Goal: Task Accomplishment & Management: Manage account settings

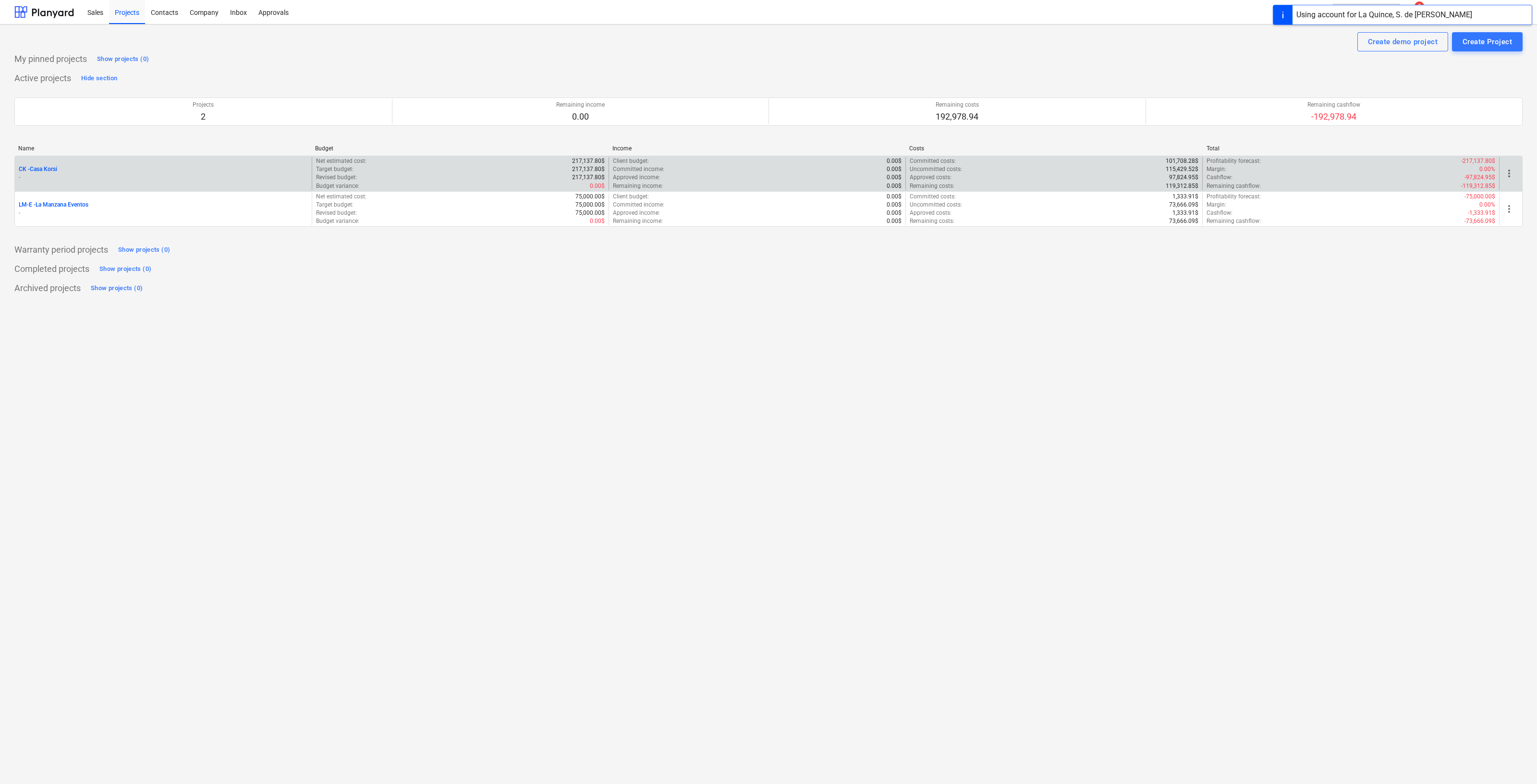
click at [45, 172] on p "CK - Casa Korsi" at bounding box center [38, 169] width 38 height 8
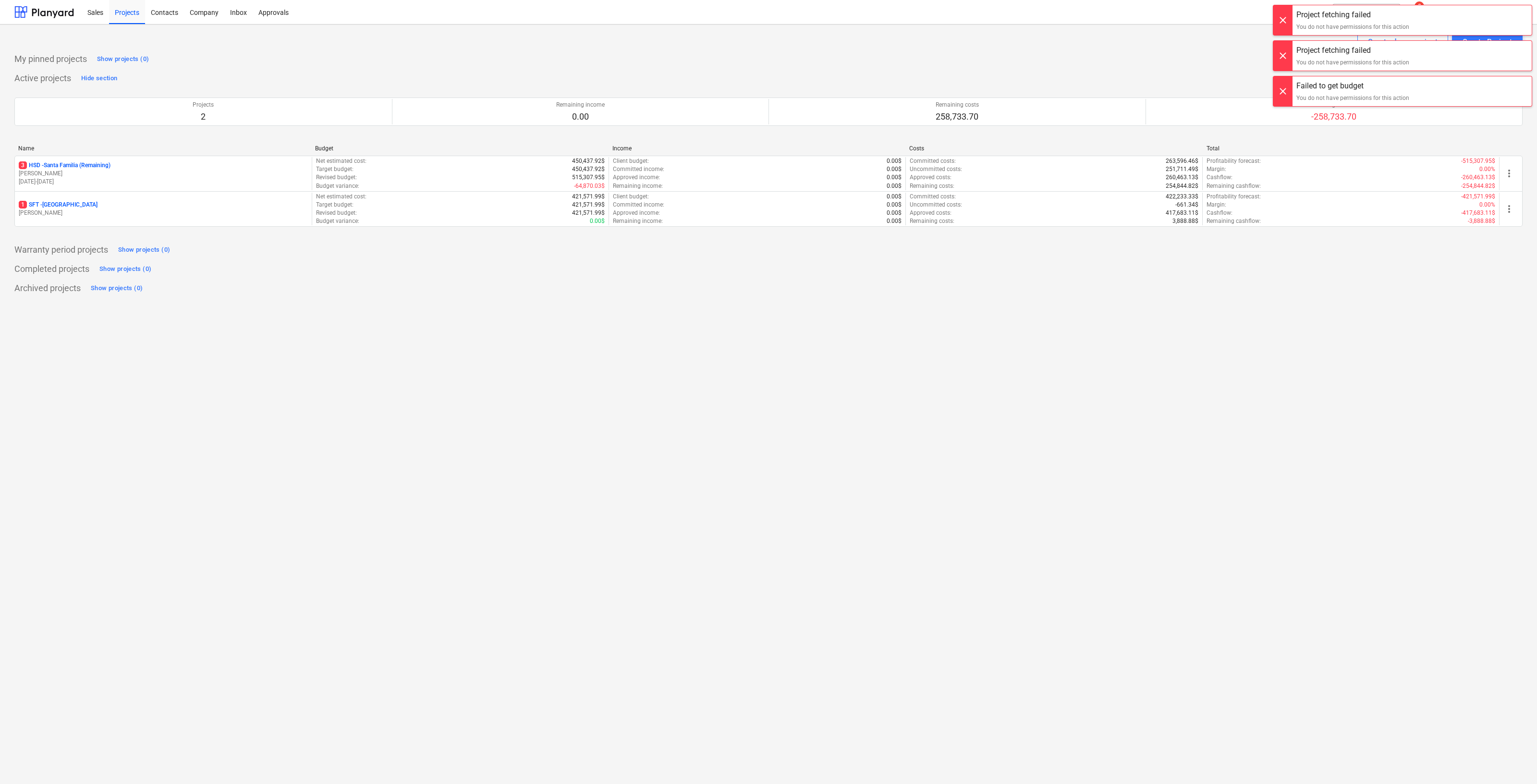
click at [1275, 18] on div at bounding box center [1283, 20] width 19 height 30
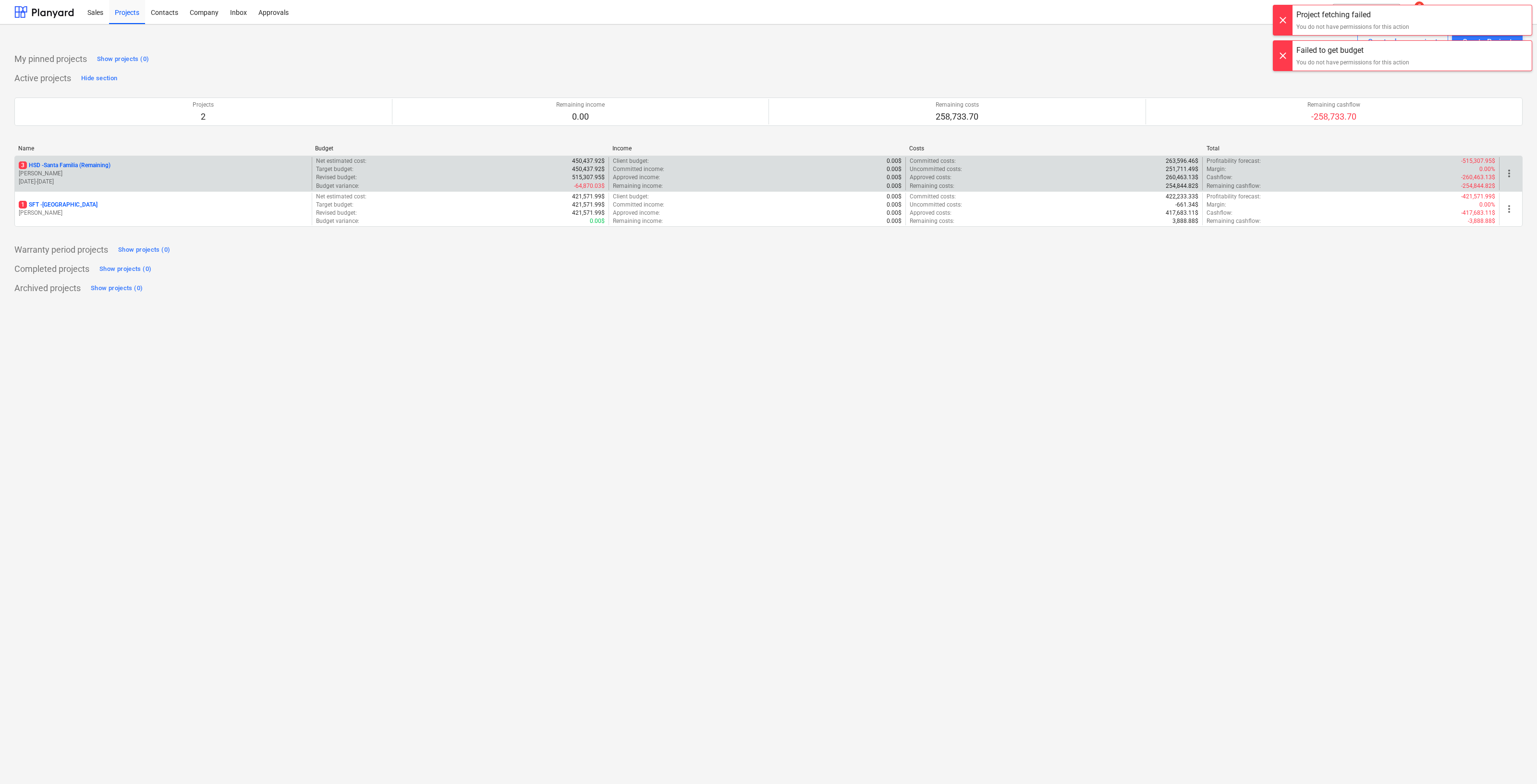
click at [104, 163] on p "3 HSD - [GEOGRAPHIC_DATA] (Remaining)" at bounding box center [64, 165] width 92 height 8
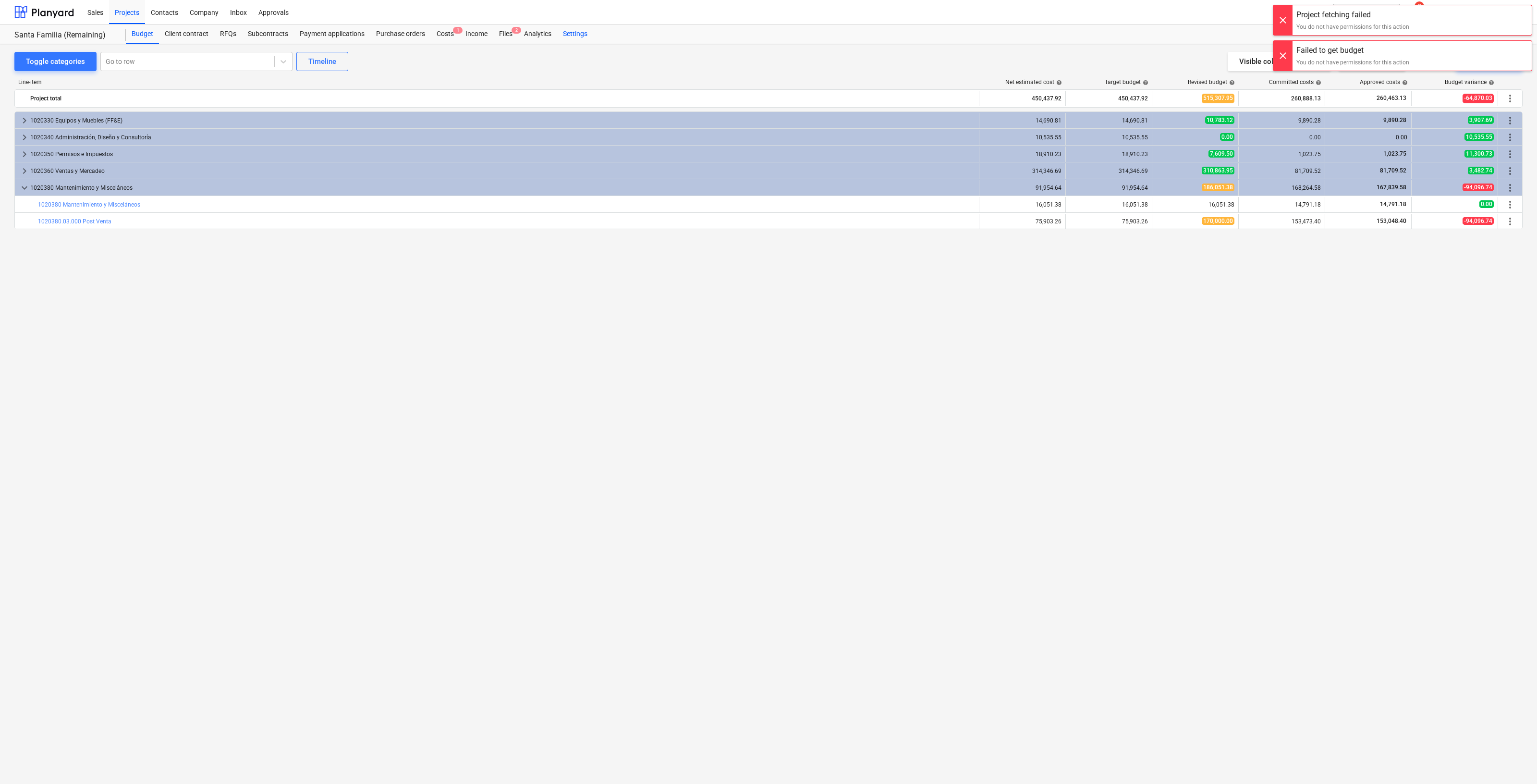
drag, startPoint x: 585, startPoint y: 33, endPoint x: 588, endPoint y: 41, distance: 8.5
click at [585, 33] on div "Settings" at bounding box center [575, 34] width 36 height 19
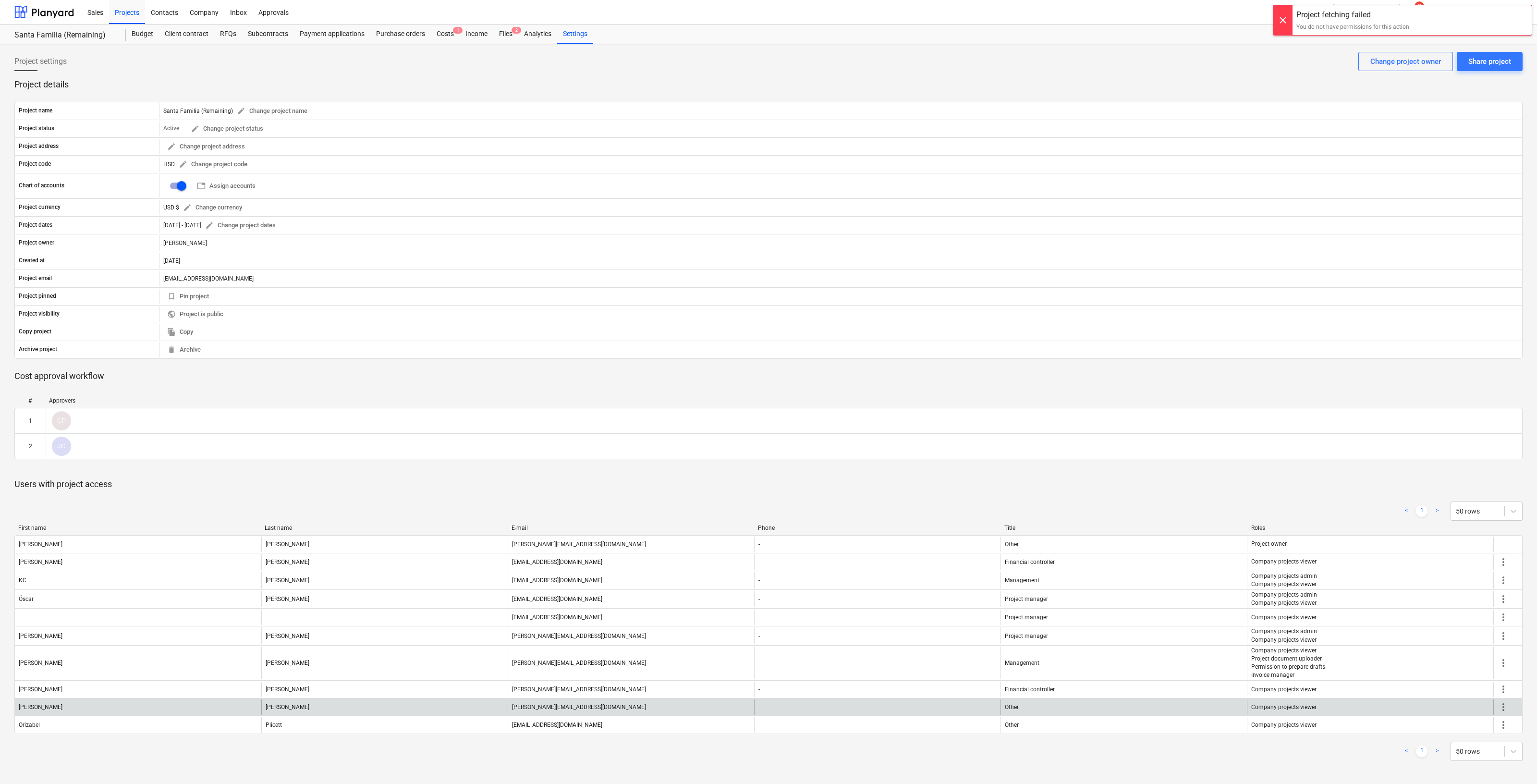
click at [1504, 706] on span "more_vert" at bounding box center [1503, 706] width 11 height 11
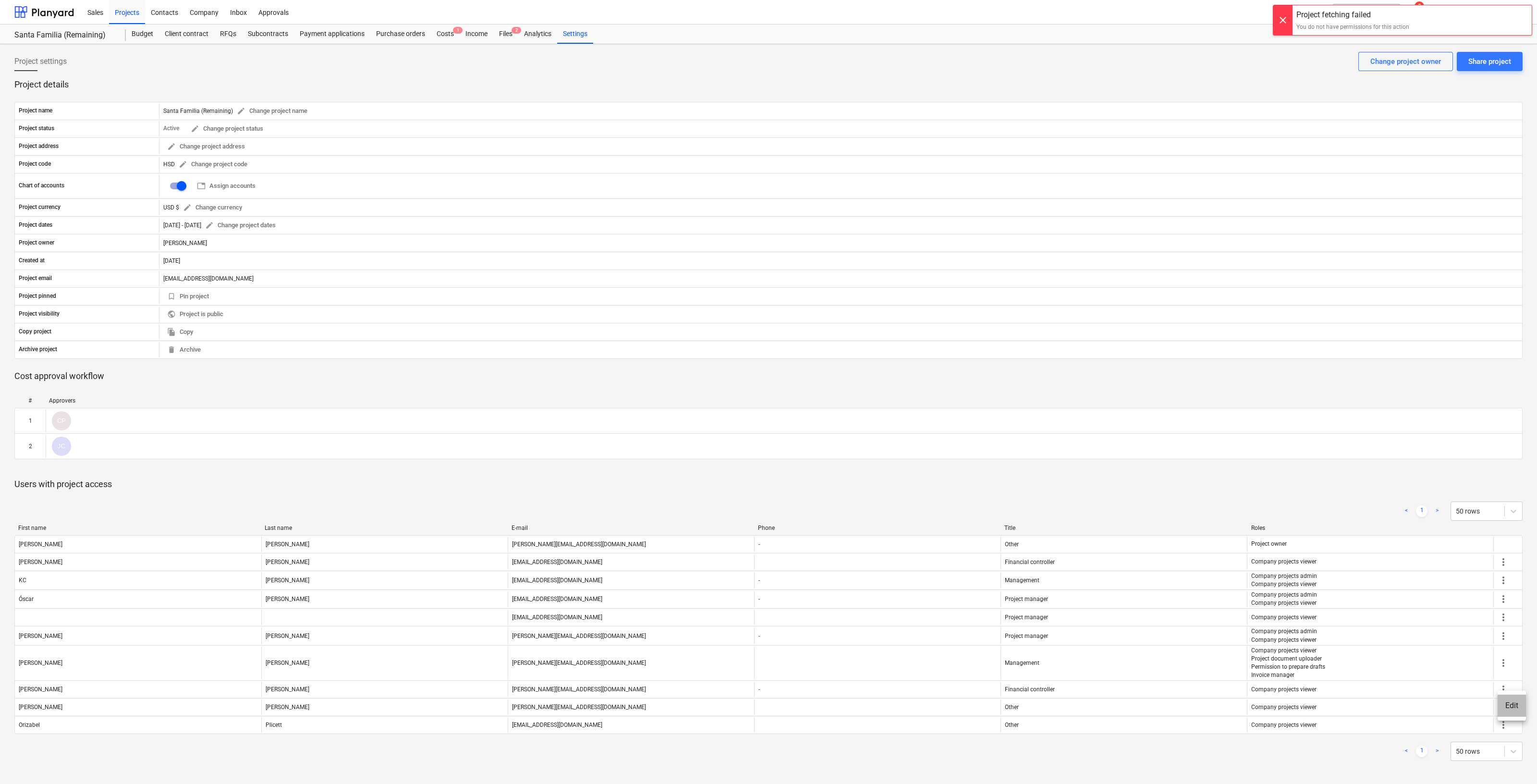
click at [1505, 706] on li "Edit" at bounding box center [1511, 705] width 28 height 22
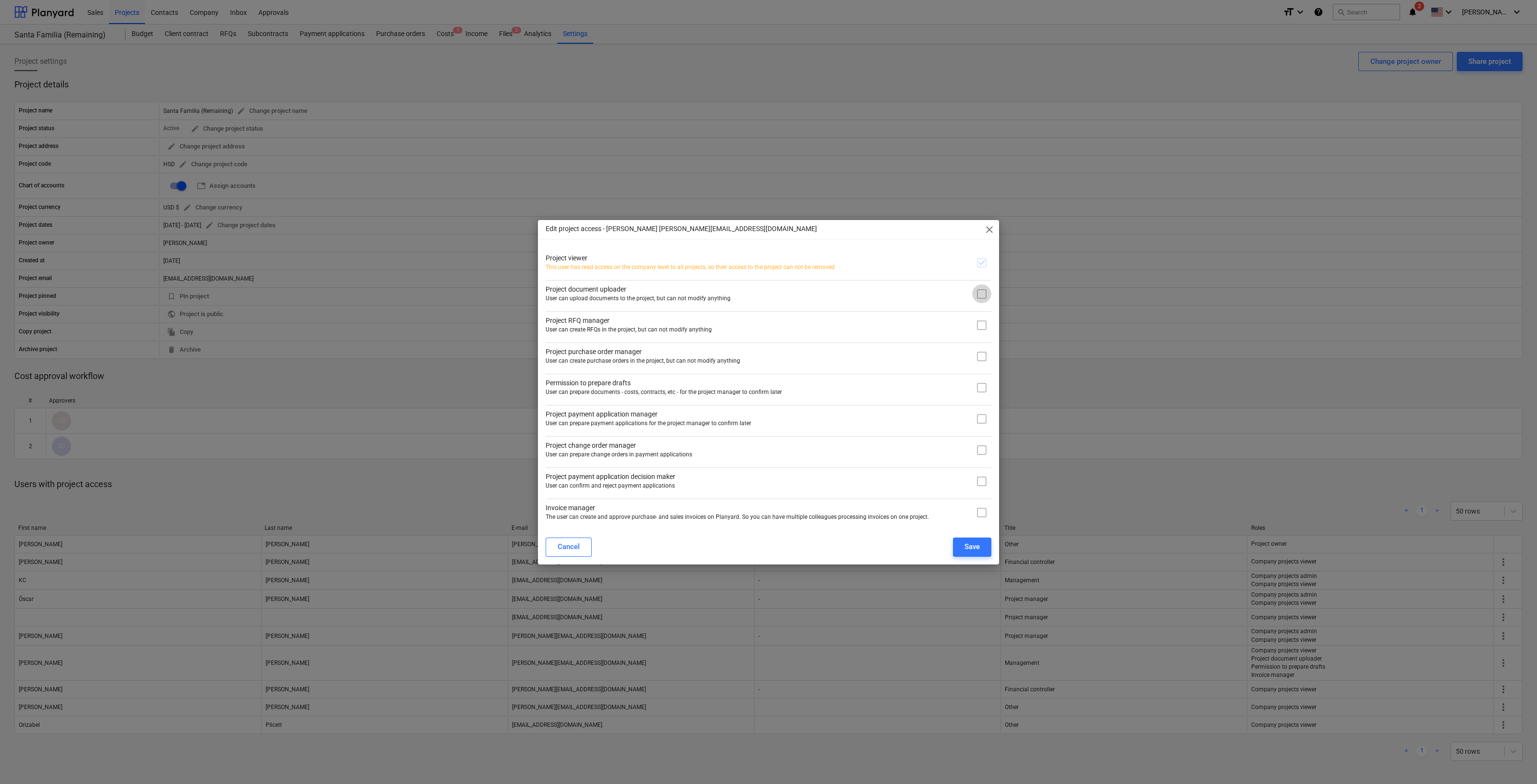
click at [986, 291] on input "checkbox" at bounding box center [982, 294] width 19 height 19
checkbox input "true"
click at [983, 330] on input "checkbox" at bounding box center [982, 325] width 19 height 19
checkbox input "false"
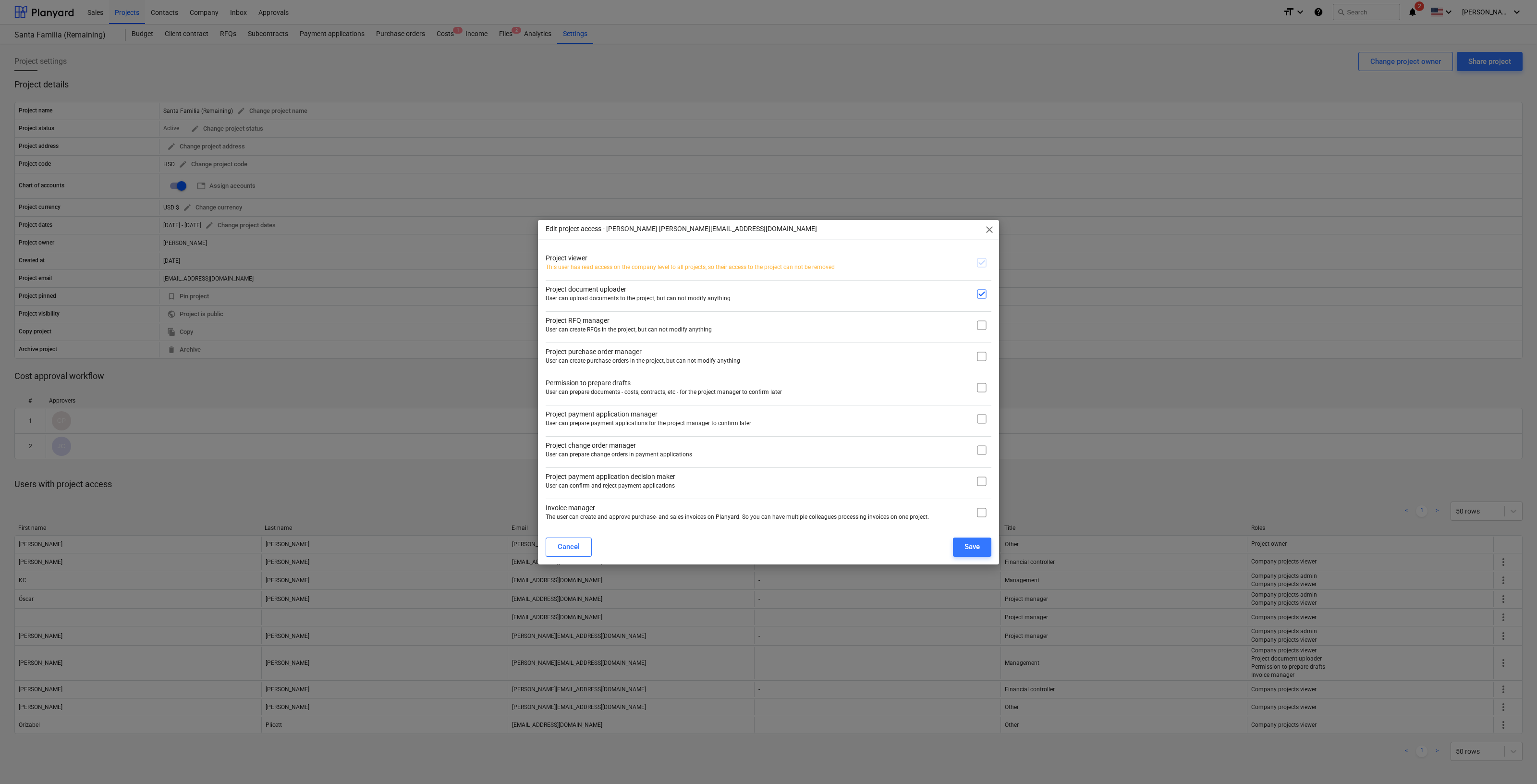
click at [987, 511] on input "checkbox" at bounding box center [982, 513] width 19 height 19
checkbox input "true"
click at [986, 383] on input "checkbox" at bounding box center [982, 388] width 19 height 19
checkbox input "true"
click at [980, 539] on button "Save" at bounding box center [972, 547] width 38 height 19
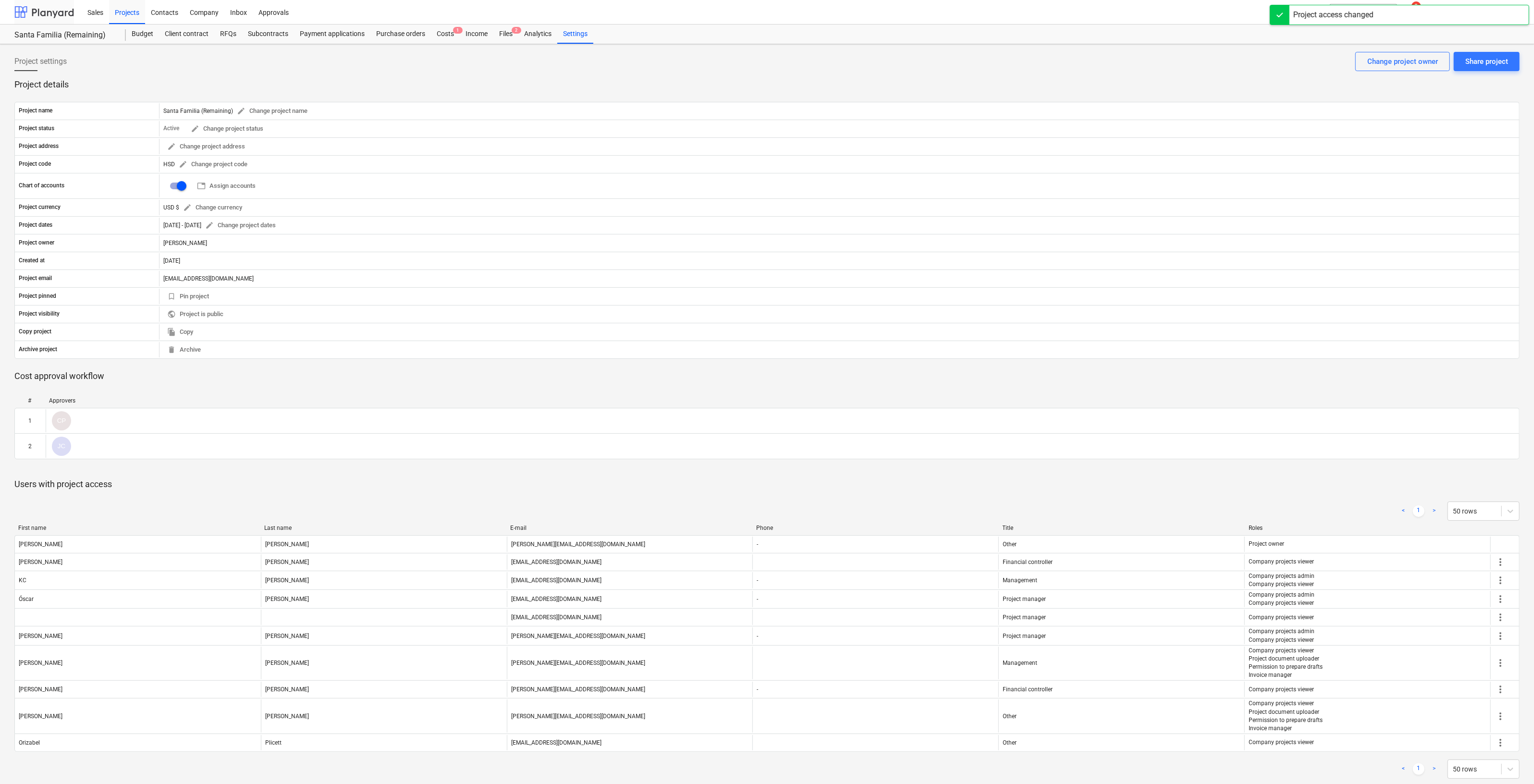
click at [37, 14] on div at bounding box center [44, 12] width 60 height 24
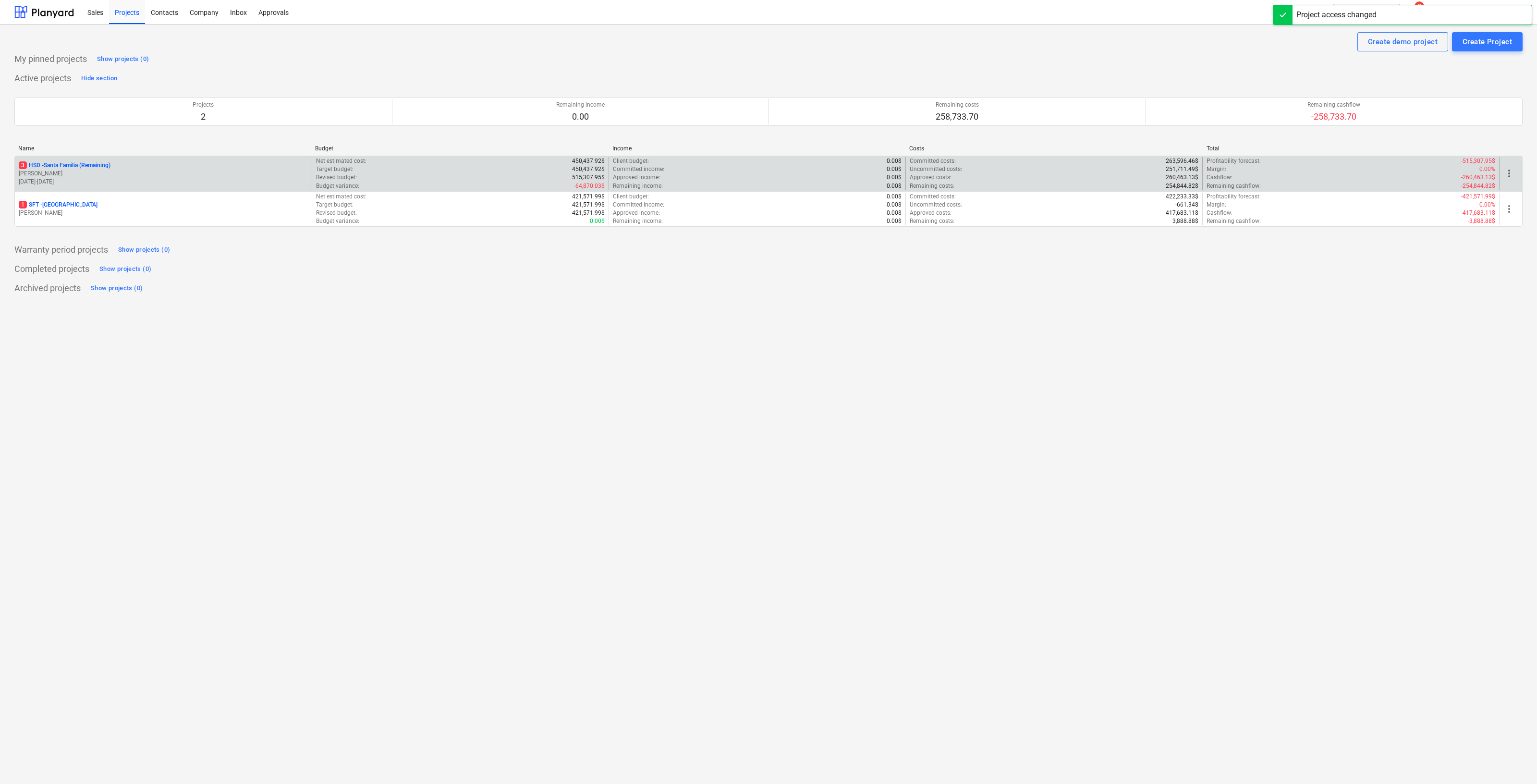
click at [95, 168] on p "3 HSD - [GEOGRAPHIC_DATA] (Remaining)" at bounding box center [64, 165] width 92 height 8
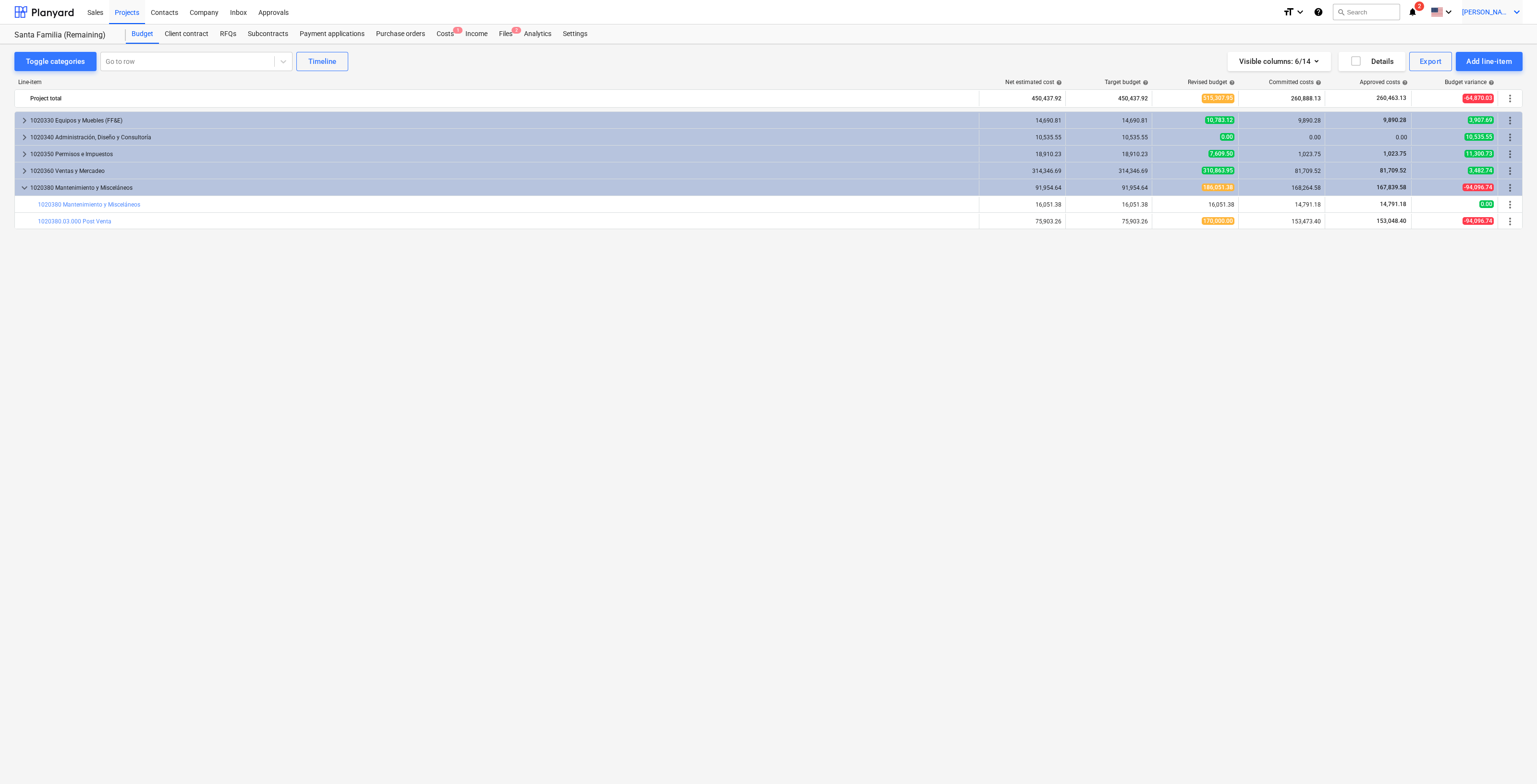
click at [1490, 11] on span "[PERSON_NAME]" at bounding box center [1486, 12] width 48 height 8
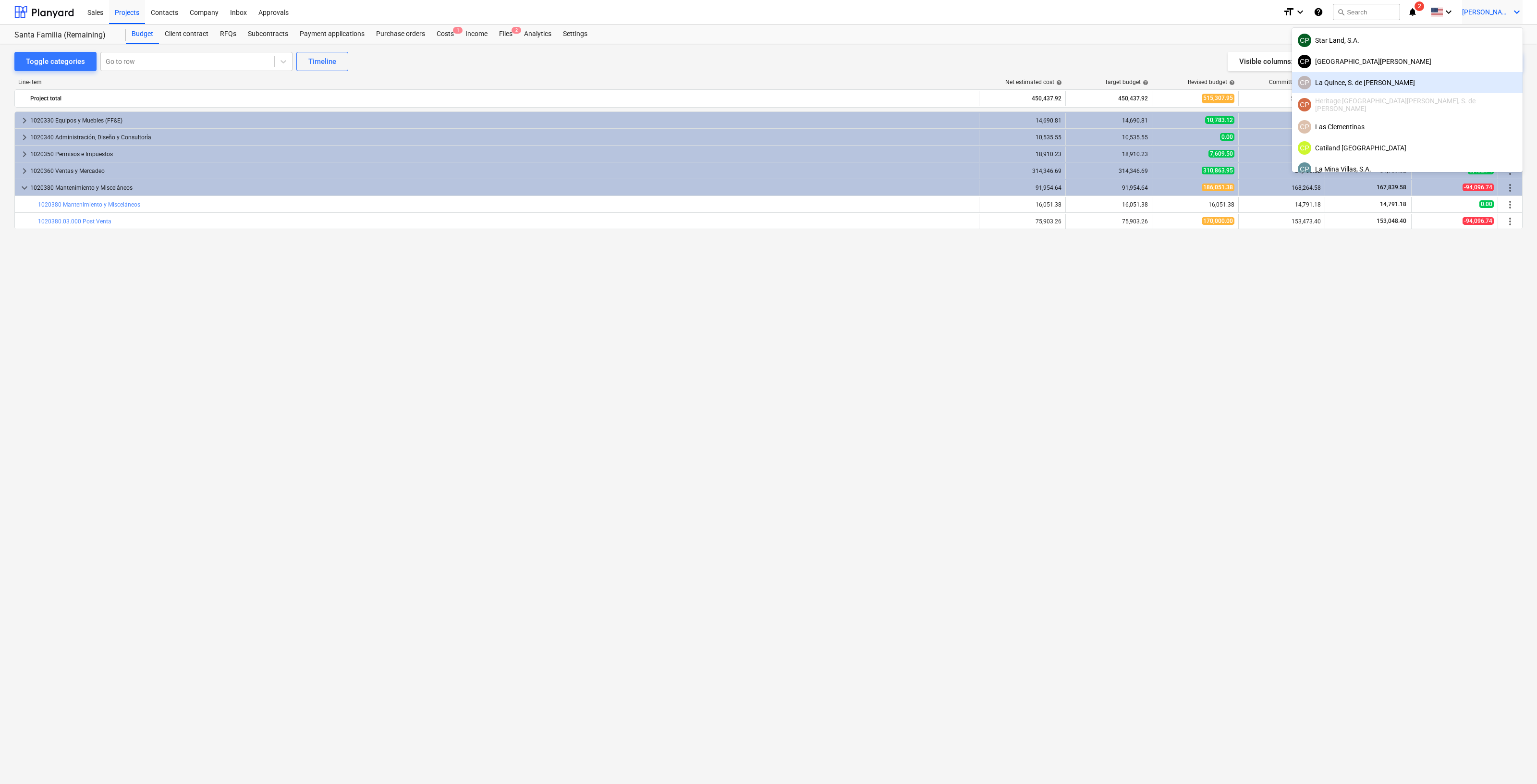
click at [1443, 80] on div "[PERSON_NAME], S. de [PERSON_NAME]" at bounding box center [1407, 82] width 219 height 14
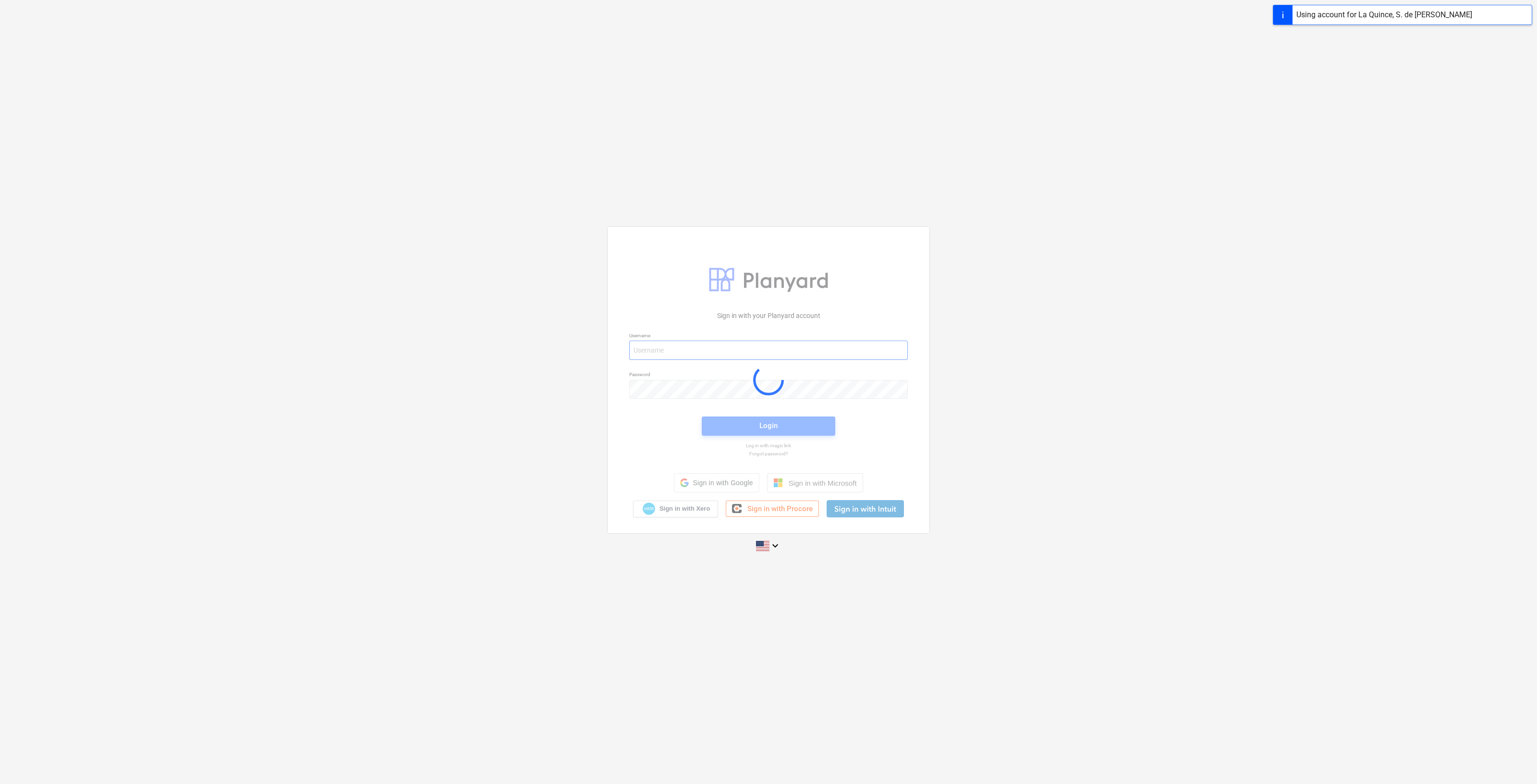
type input "[PERSON_NAME][EMAIL_ADDRESS][DOMAIN_NAME]"
